Goal: Task Accomplishment & Management: Manage account settings

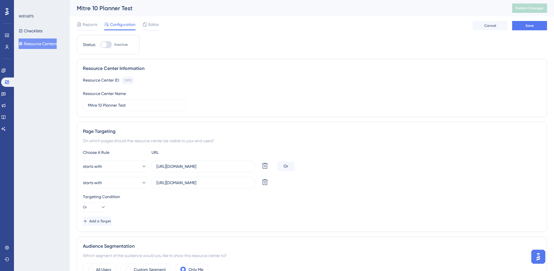
click at [40, 44] on button "Resource Centers" at bounding box center [38, 43] width 38 height 10
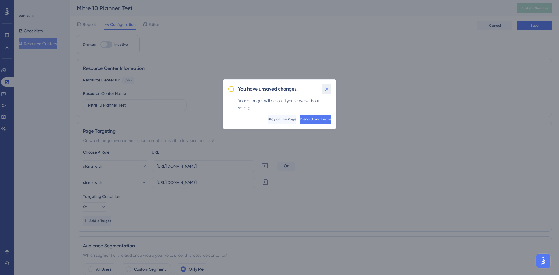
click at [322, 89] on button at bounding box center [326, 88] width 9 height 9
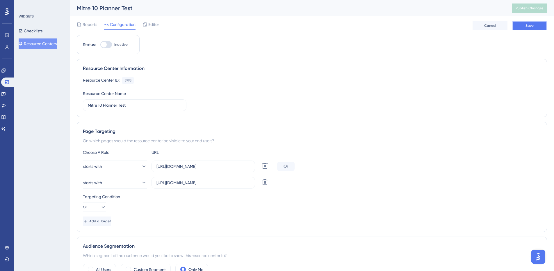
click at [541, 27] on button "Save" at bounding box center [529, 25] width 35 height 9
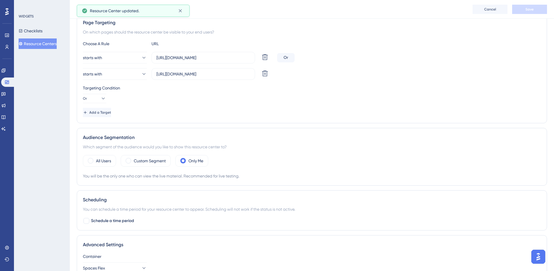
scroll to position [155, 0]
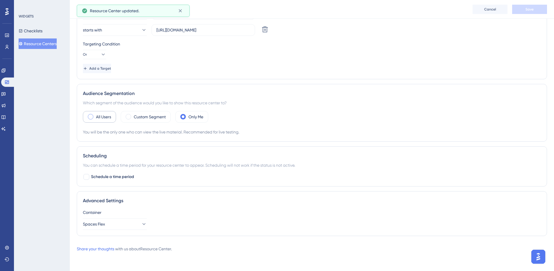
click at [100, 117] on label "All Users" at bounding box center [103, 116] width 15 height 7
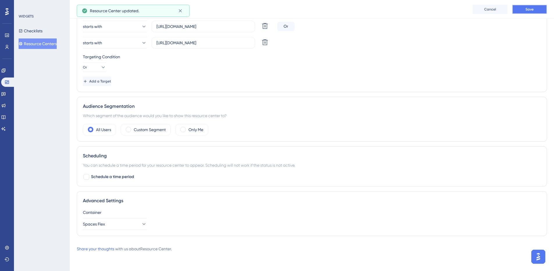
click at [517, 8] on button "Save" at bounding box center [529, 9] width 35 height 9
click at [36, 45] on button "Resource Centers" at bounding box center [38, 43] width 38 height 10
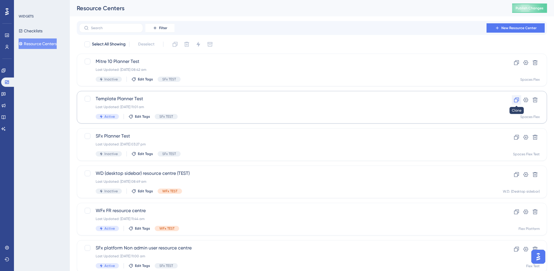
click at [514, 100] on icon at bounding box center [517, 100] width 6 height 6
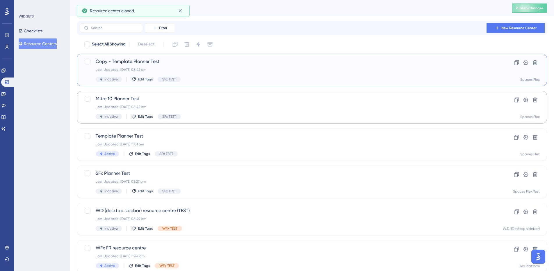
click at [165, 59] on span "Copy - Template Planner Test" at bounding box center [289, 61] width 386 height 7
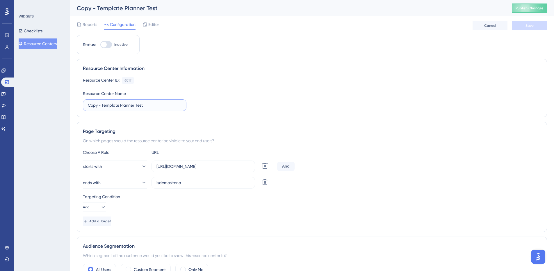
drag, startPoint x: 99, startPoint y: 107, endPoint x: 19, endPoint y: 102, distance: 80.8
click at [70, 102] on div "Performance Users Engagement Widgets Feedback Product Updates Knowledge Base AI…" at bounding box center [312, 200] width 484 height 401
type input "UAT - Template Planner Test"
click at [440, 46] on div "Status: Inactive Resource Center Information Resource Center ID: 6017 Copy Reso…" at bounding box center [312, 207] width 471 height 345
click at [238, 167] on input "[URL][DOMAIN_NAME]" at bounding box center [204, 166] width 94 height 6
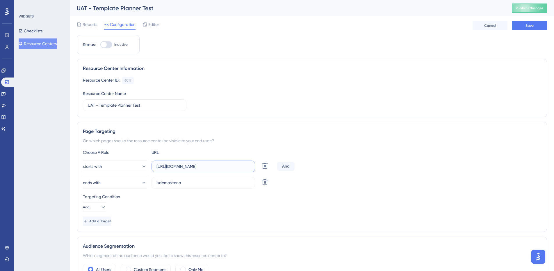
paste input "uat"
type input "[URL][DOMAIN_NAME]"
click at [267, 183] on icon at bounding box center [265, 182] width 6 height 6
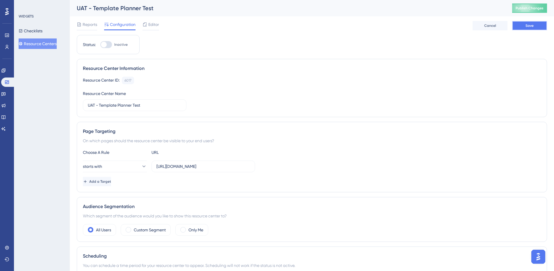
click at [541, 24] on button "Save" at bounding box center [529, 25] width 35 height 9
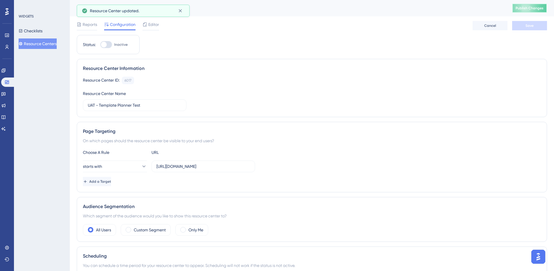
click at [538, 10] on span "Publish Changes" at bounding box center [530, 8] width 28 height 5
click at [111, 44] on div at bounding box center [106, 44] width 12 height 7
click at [100, 45] on input "Inactive" at bounding box center [100, 45] width 0 height 0
checkbox input "true"
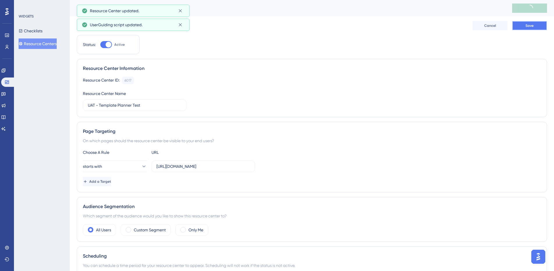
click at [533, 25] on span "Save" at bounding box center [530, 25] width 8 height 5
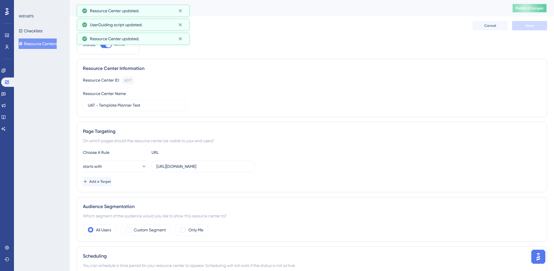
click at [540, 9] on span "Publish Changes" at bounding box center [530, 8] width 28 height 5
